Goal: Information Seeking & Learning: Learn about a topic

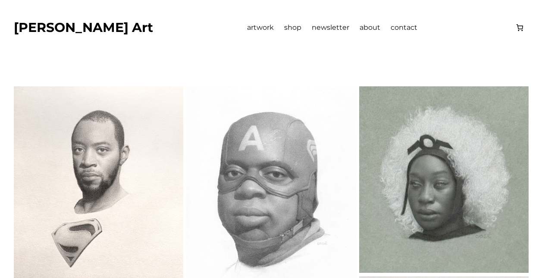
click at [360, 30] on span "about" at bounding box center [370, 27] width 21 height 8
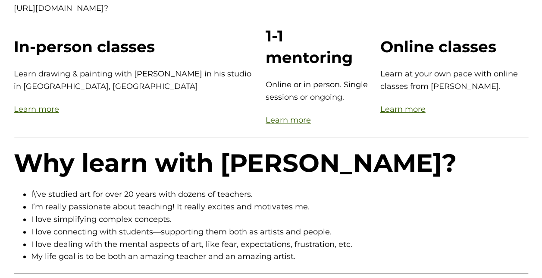
scroll to position [61, 0]
